Goal: Navigation & Orientation: Find specific page/section

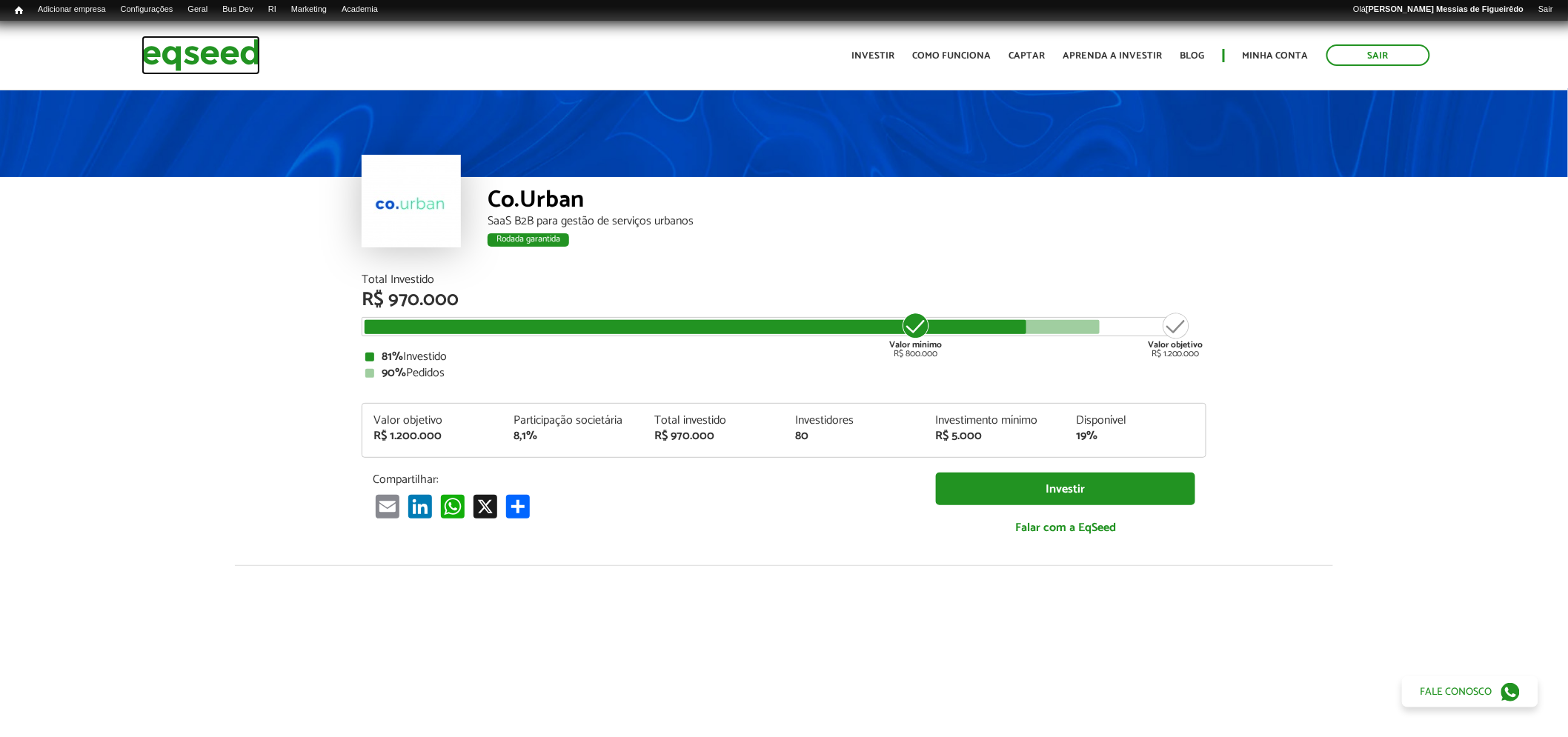
click at [184, 53] on img at bounding box center [200, 55] width 119 height 39
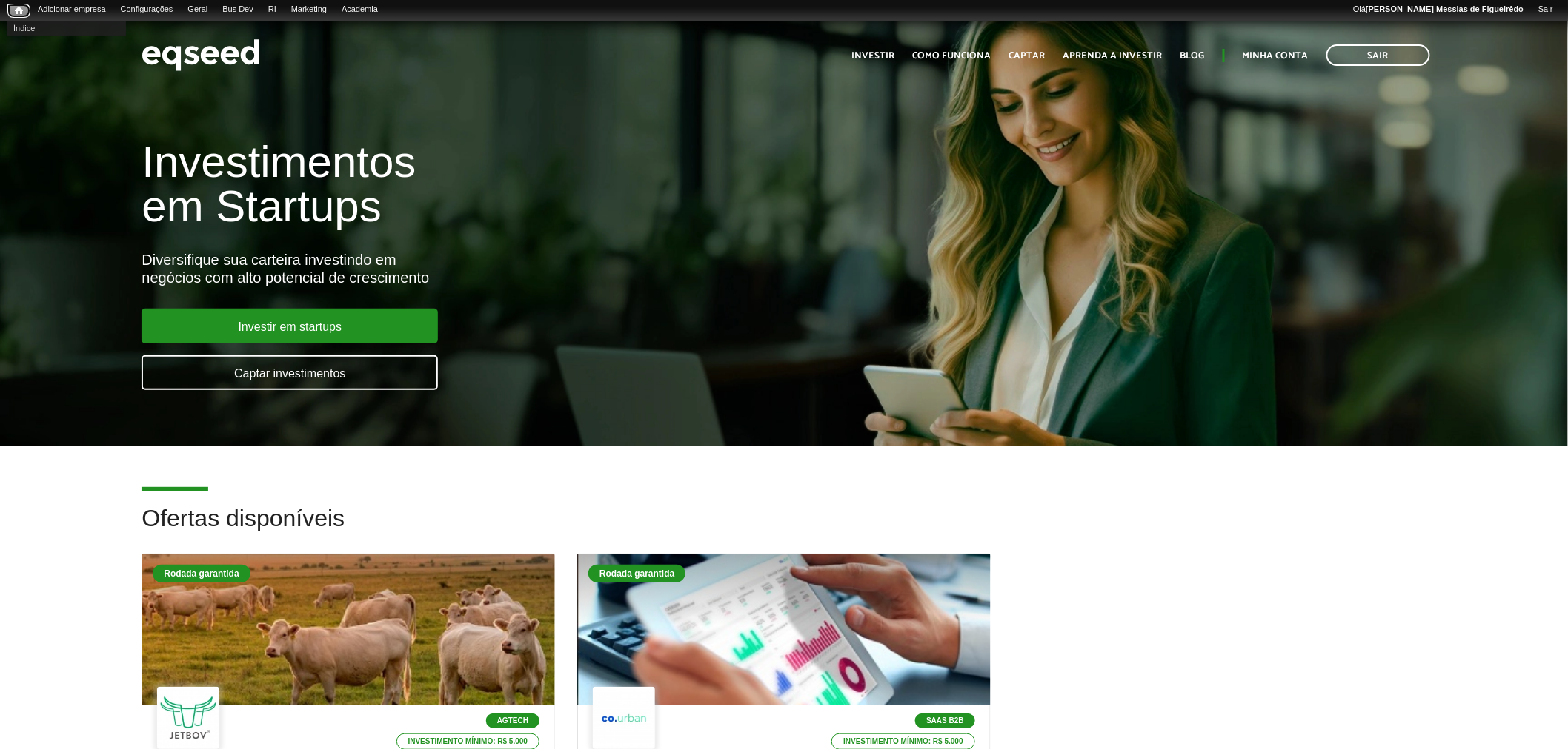
click at [22, 16] on link "Início" at bounding box center [18, 11] width 23 height 14
click at [15, 7] on span "Início" at bounding box center [19, 10] width 8 height 10
click at [326, 83] on link "UTM Data" at bounding box center [343, 85] width 119 height 15
